Goal: Task Accomplishment & Management: Manage account settings

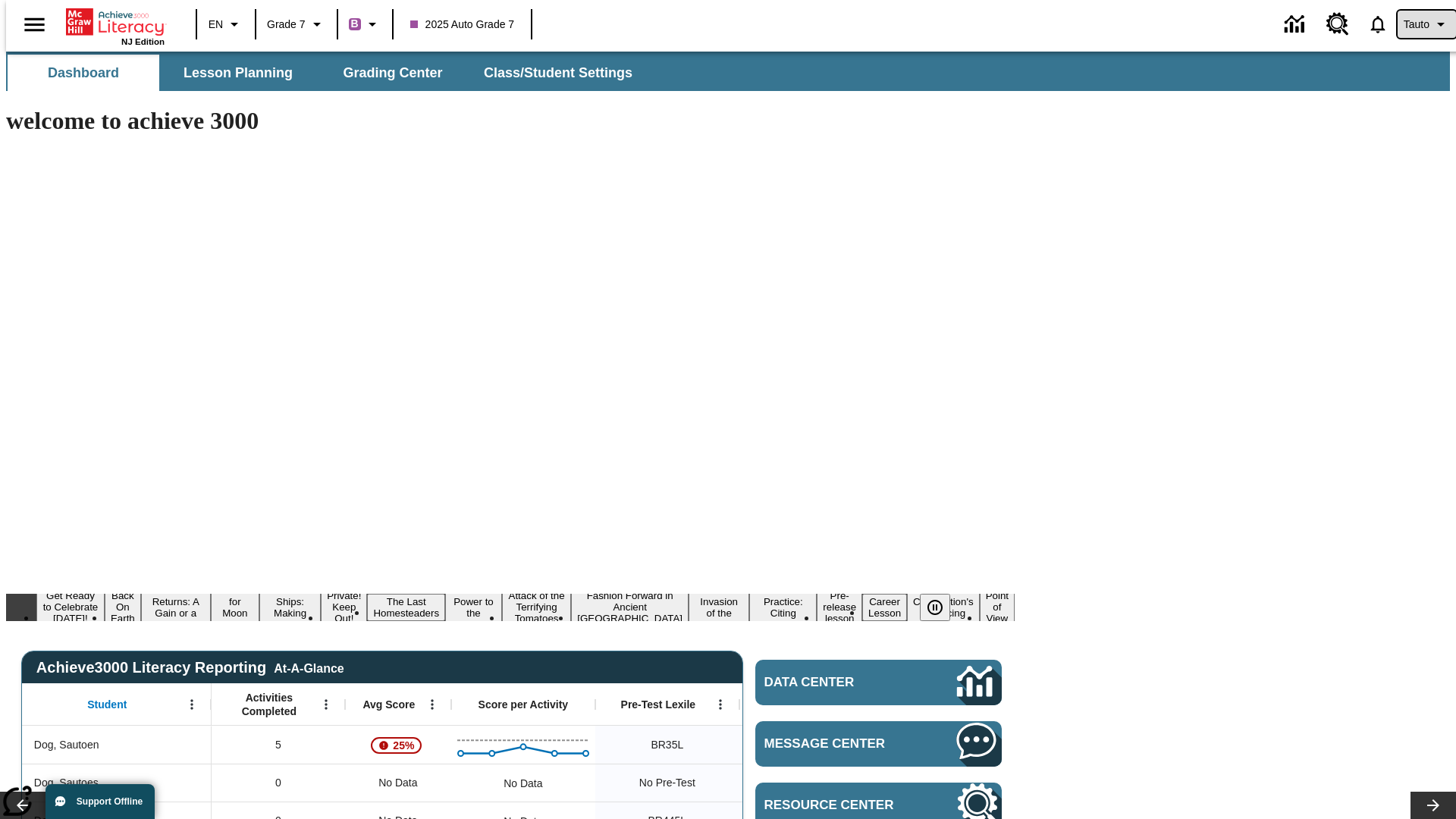
click at [1418, 24] on span "Tauto" at bounding box center [1417, 25] width 26 height 16
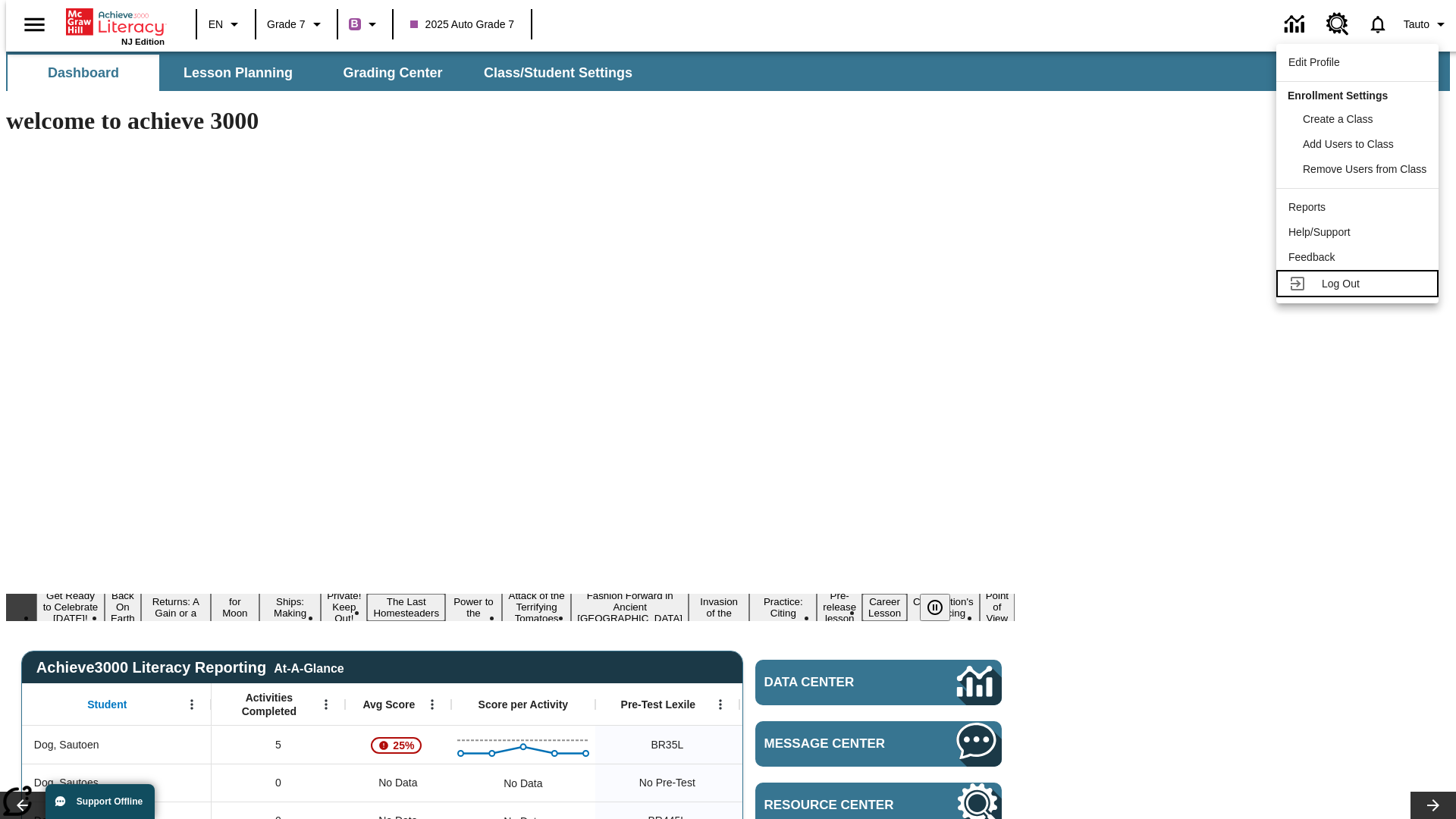
click at [1359, 283] on span "Log Out" at bounding box center [1340, 283] width 38 height 12
